Goal: Information Seeking & Learning: Understand process/instructions

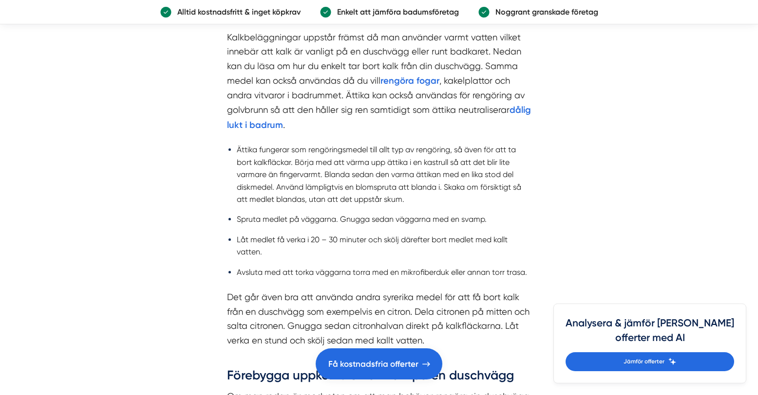
scroll to position [1071, 0]
drag, startPoint x: 239, startPoint y: 125, endPoint x: 475, endPoint y: 125, distance: 235.7
click at [475, 144] on li "Ättika fungerar som rengöringsmedel till allt typ av rengöring, så även för att…" at bounding box center [384, 175] width 294 height 62
drag, startPoint x: 298, startPoint y: 139, endPoint x: 454, endPoint y: 139, distance: 156.8
click at [454, 144] on li "Ättika fungerar som rengöringsmedel till allt typ av rengöring, så även för att…" at bounding box center [384, 175] width 294 height 62
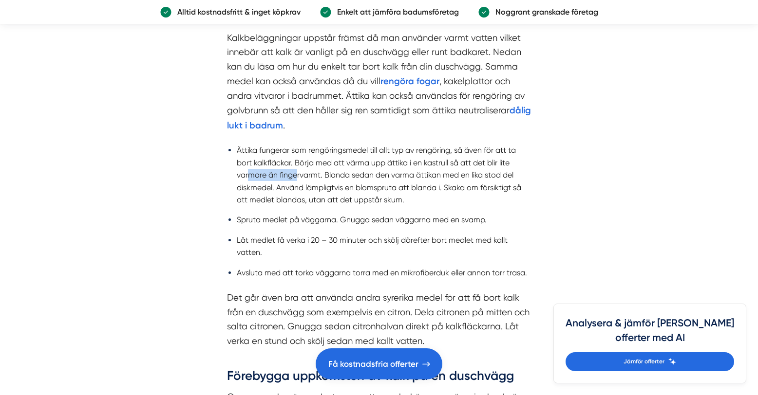
drag, startPoint x: 247, startPoint y: 150, endPoint x: 297, endPoint y: 150, distance: 49.7
click at [297, 150] on li "Ättika fungerar som rengöringsmedel till allt typ av rengöring, så även för att…" at bounding box center [384, 175] width 294 height 62
drag, startPoint x: 297, startPoint y: 150, endPoint x: 438, endPoint y: 150, distance: 141.7
click at [438, 150] on li "Ättika fungerar som rengöringsmedel till allt typ av rengöring, så även för att…" at bounding box center [384, 175] width 294 height 62
drag, startPoint x: 237, startPoint y: 164, endPoint x: 390, endPoint y: 162, distance: 152.9
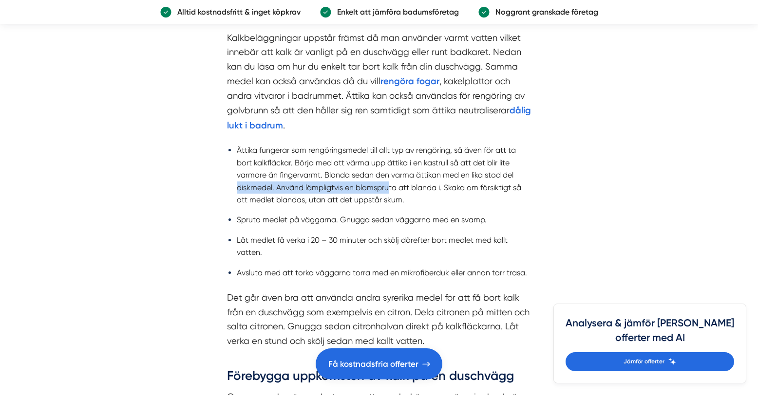
click at [390, 162] on li "Ättika fungerar som rengöringsmedel till allt typ av rengöring, så även för att…" at bounding box center [384, 175] width 294 height 62
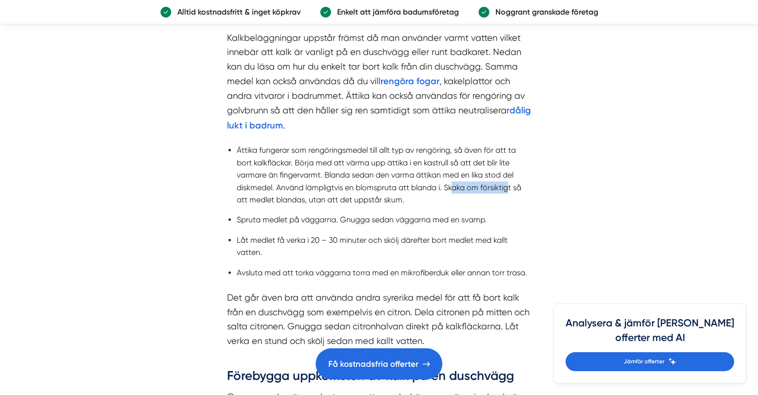
drag, startPoint x: 390, startPoint y: 162, endPoint x: 507, endPoint y: 163, distance: 117.8
click at [507, 163] on li "Ättika fungerar som rengöringsmedel till allt typ av rengöring, så även för att…" at bounding box center [384, 175] width 294 height 62
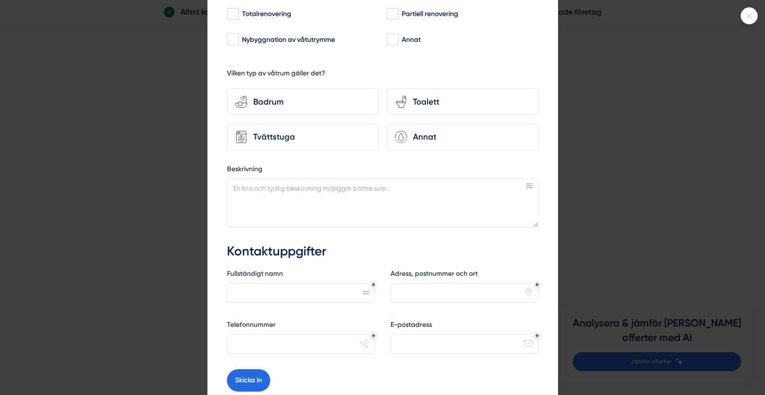
scroll to position [187, 0]
